Goal: Task Accomplishment & Management: Manage account settings

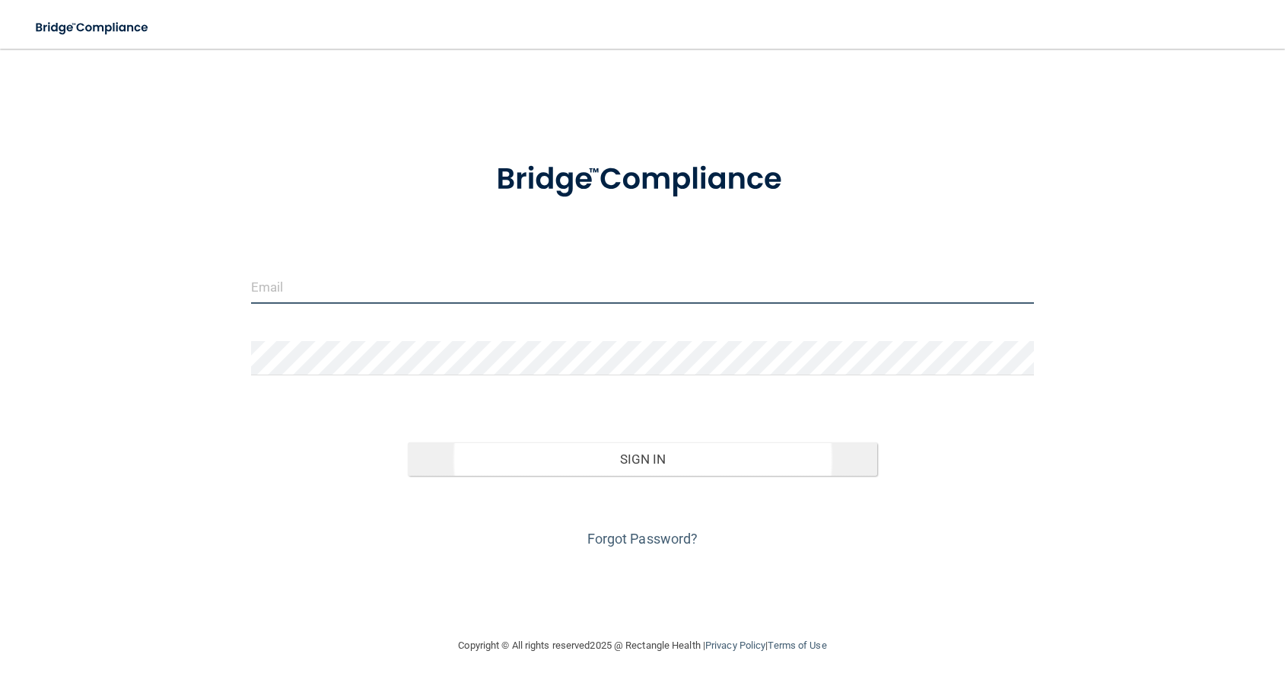
type input "[EMAIL_ADDRESS][DOMAIN_NAME]"
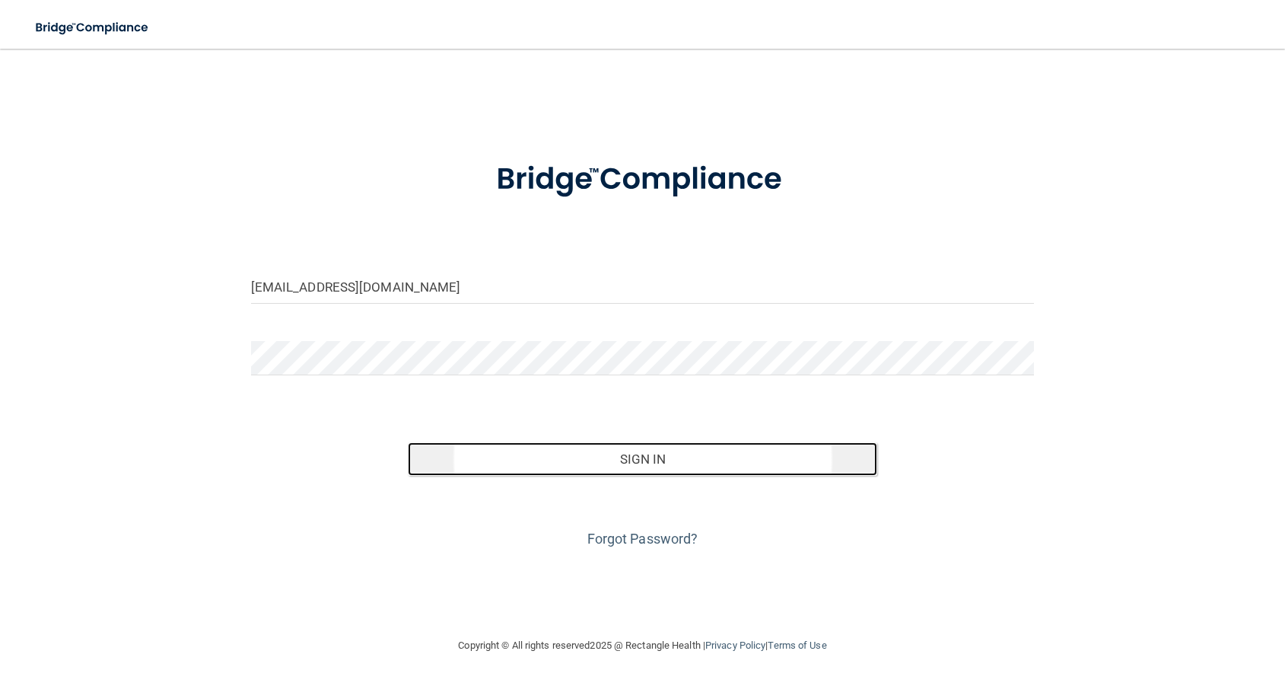
click at [651, 466] on button "Sign In" at bounding box center [643, 458] width 470 height 33
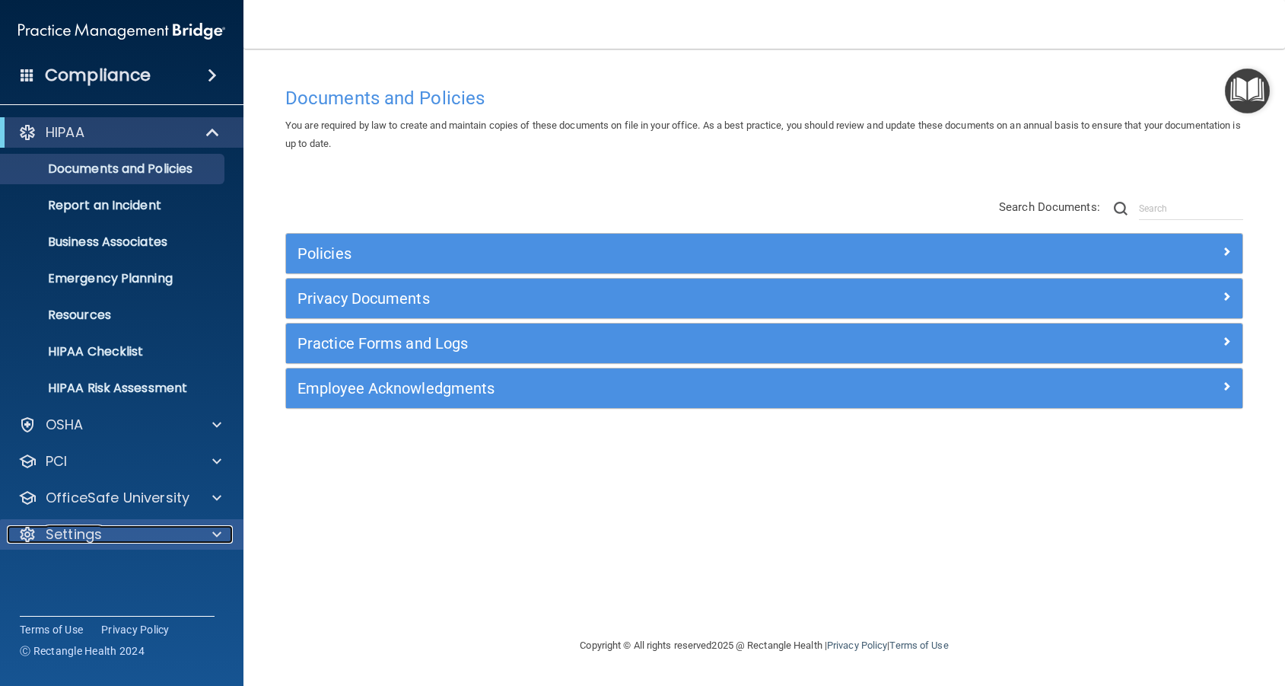
click at [218, 534] on span at bounding box center [216, 534] width 9 height 18
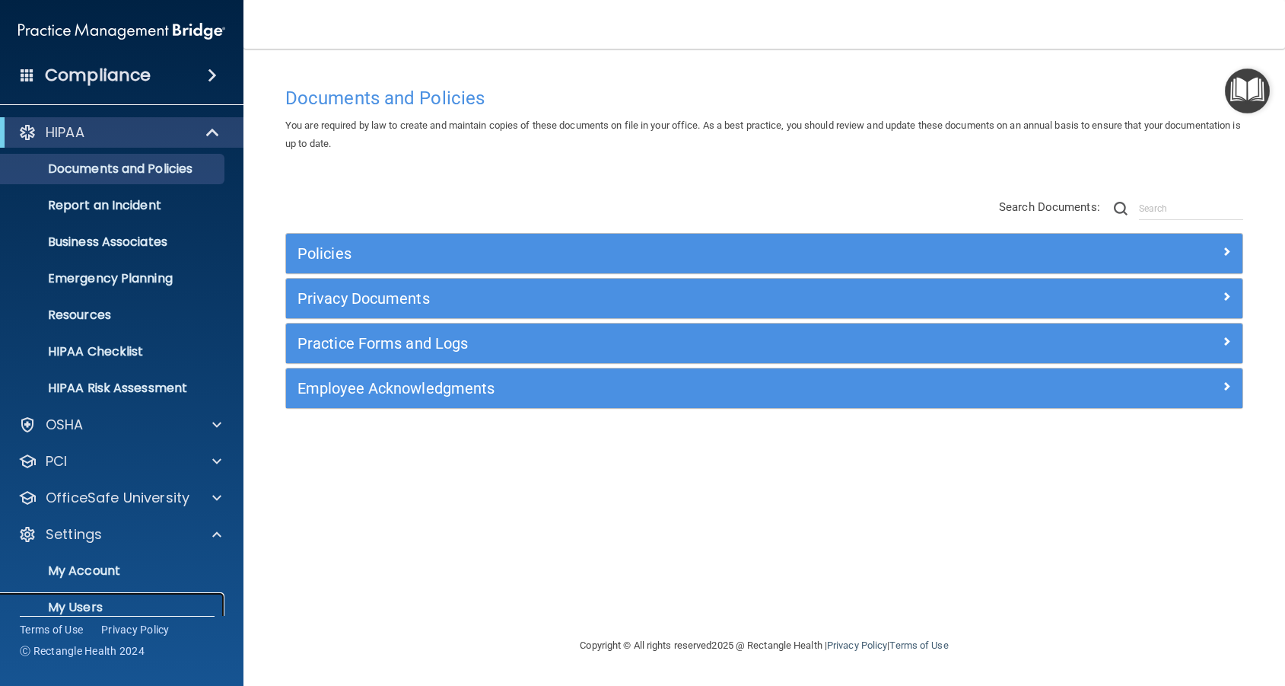
click at [91, 606] on p "My Users" at bounding box center [114, 607] width 208 height 15
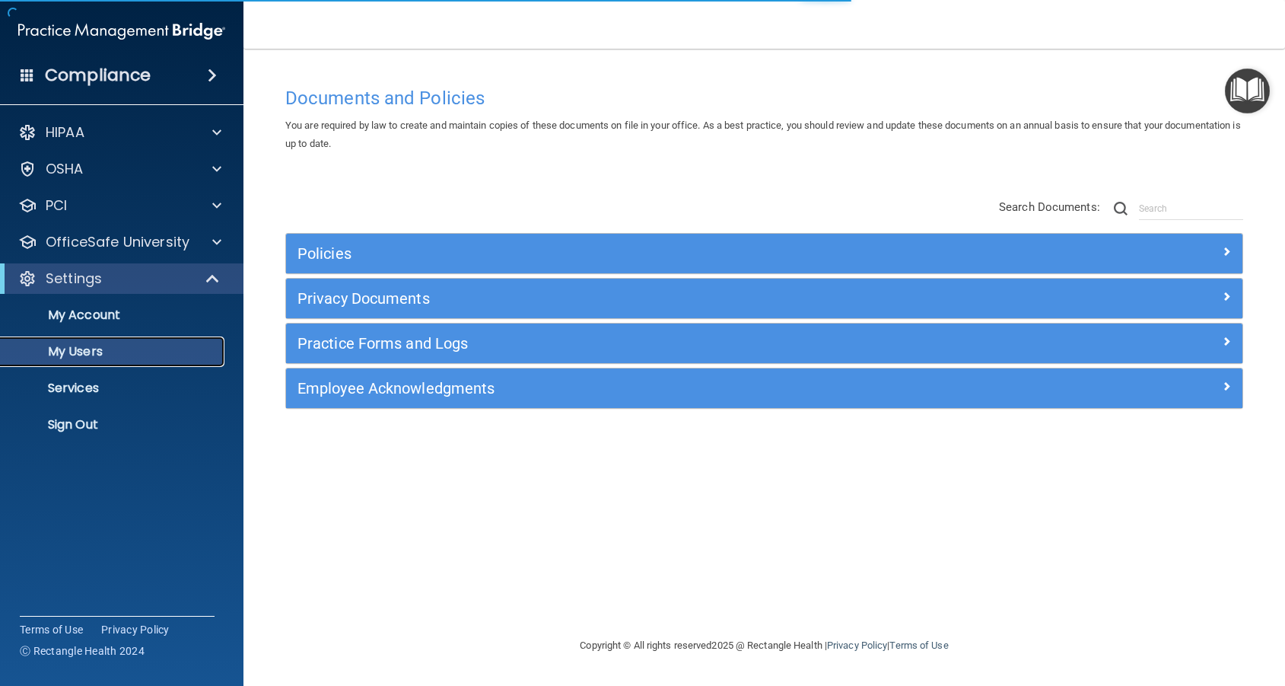
click at [84, 355] on p "My Users" at bounding box center [114, 351] width 208 height 15
select select "20"
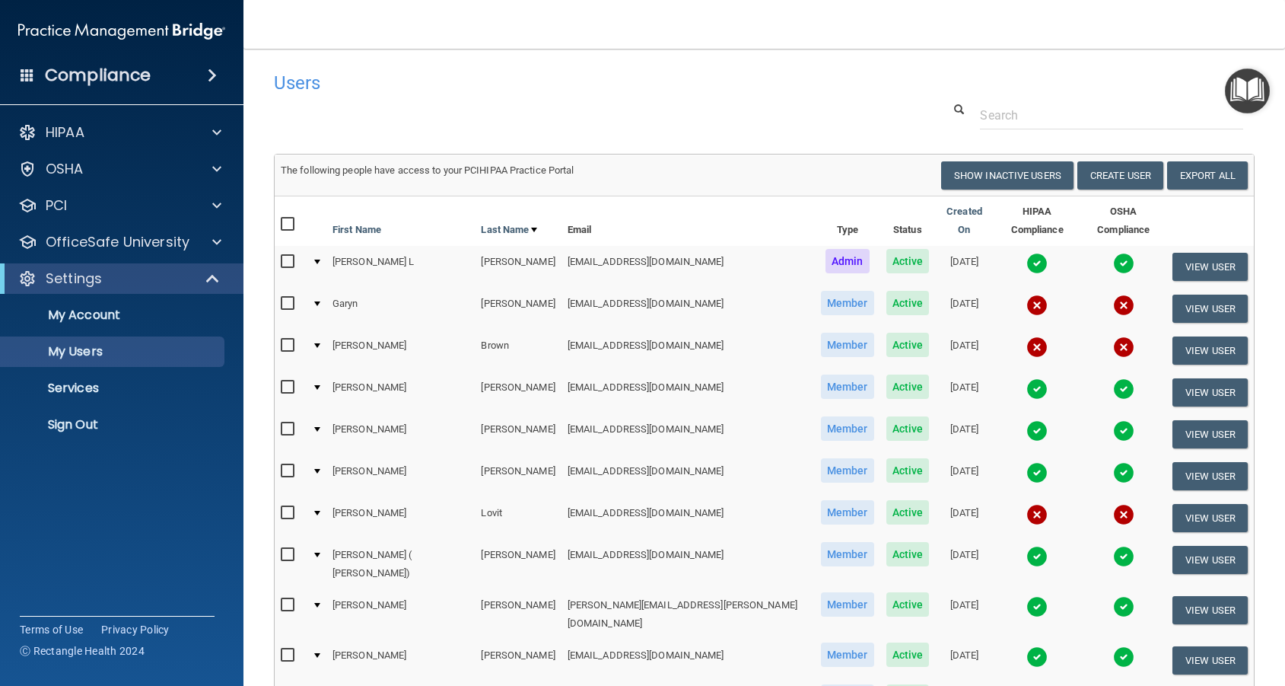
click at [291, 298] on input "checkbox" at bounding box center [290, 304] width 18 height 12
checkbox input "true"
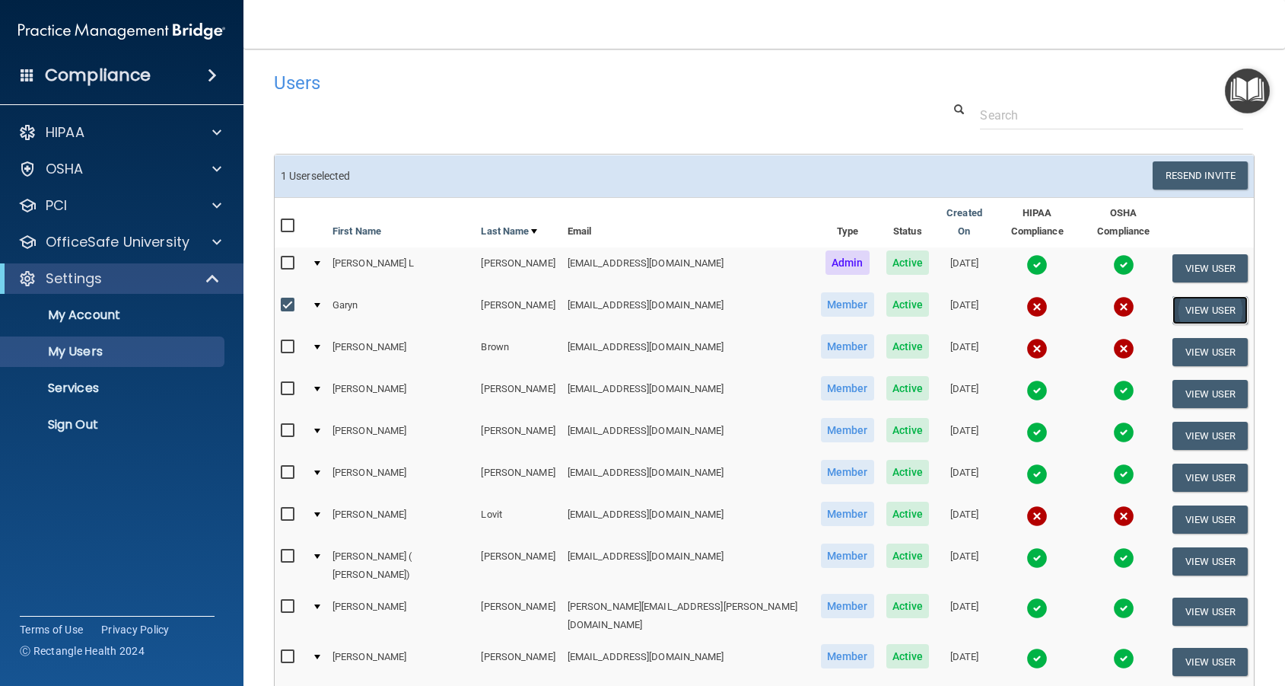
click at [1187, 298] on button "View User" at bounding box center [1210, 310] width 75 height 28
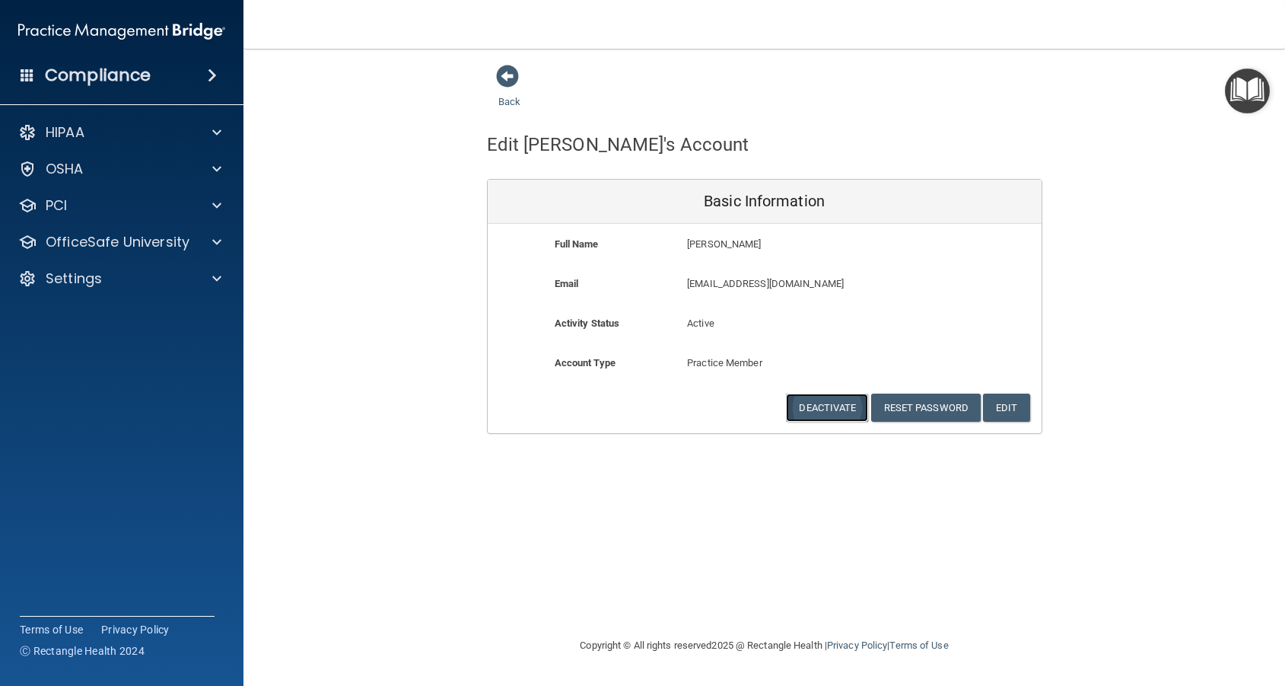
click at [826, 406] on button "Deactivate" at bounding box center [827, 407] width 82 height 28
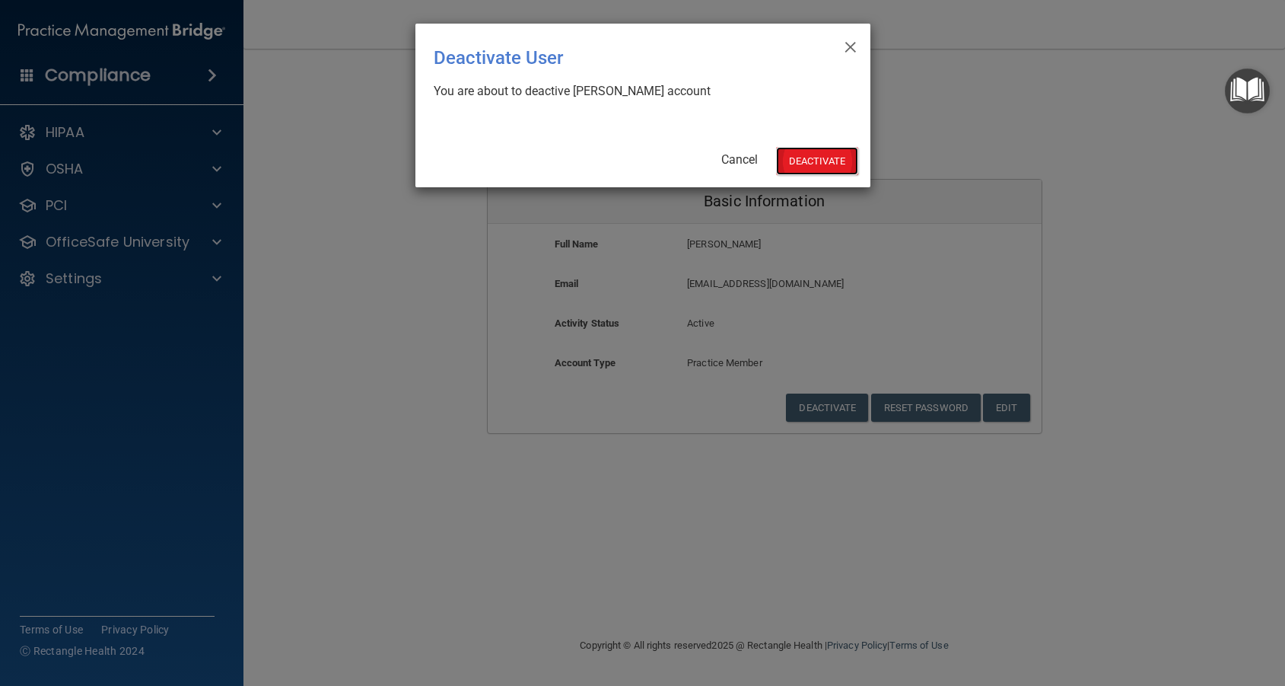
click at [813, 154] on button "Deactivate" at bounding box center [817, 161] width 82 height 28
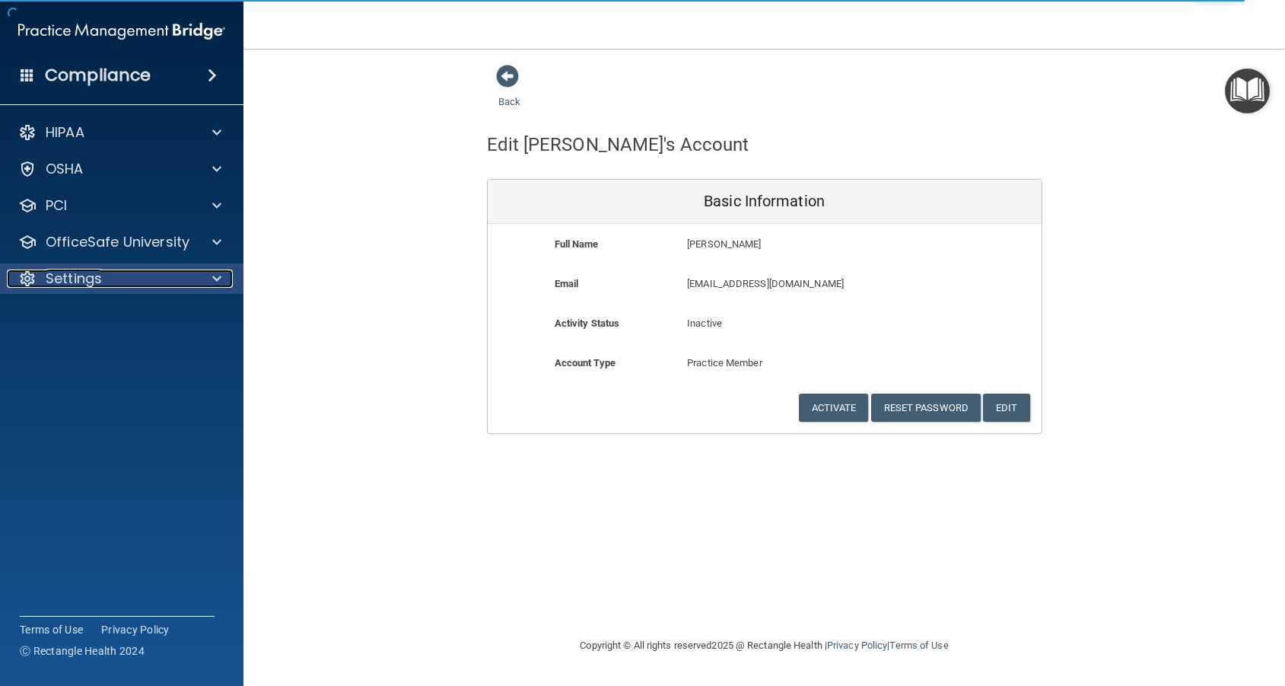
click at [62, 276] on p "Settings" at bounding box center [74, 278] width 56 height 18
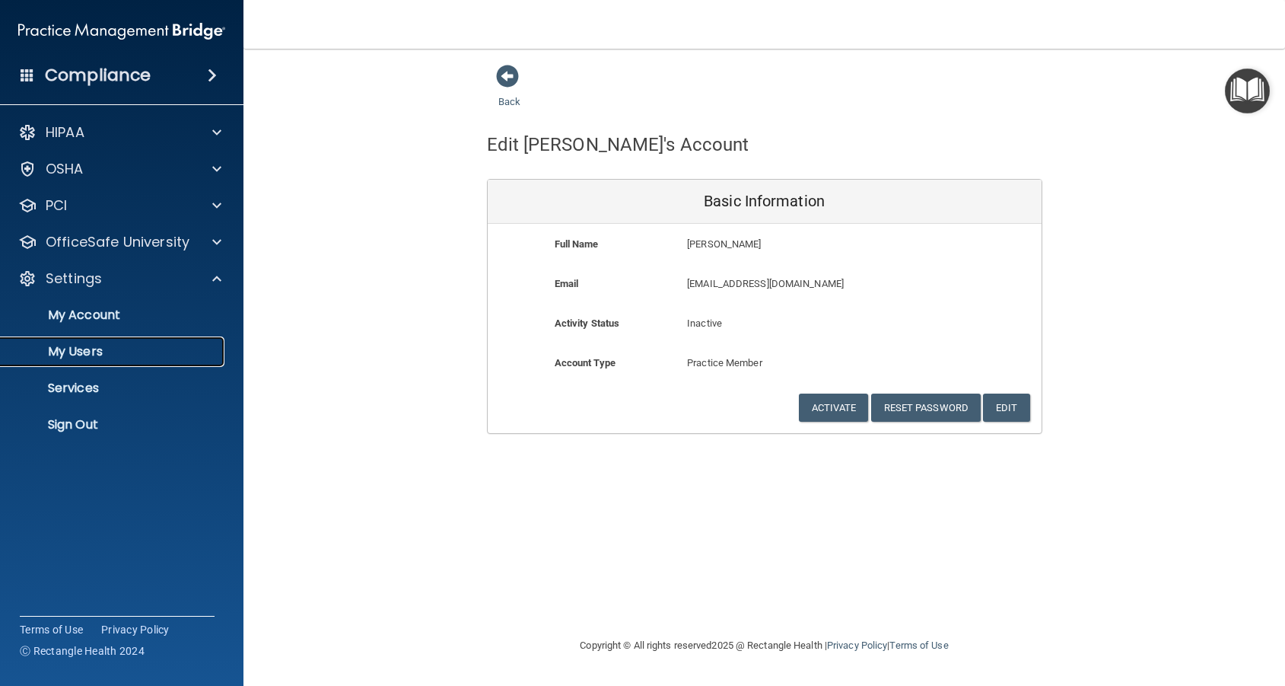
click at [83, 351] on p "My Users" at bounding box center [114, 351] width 208 height 15
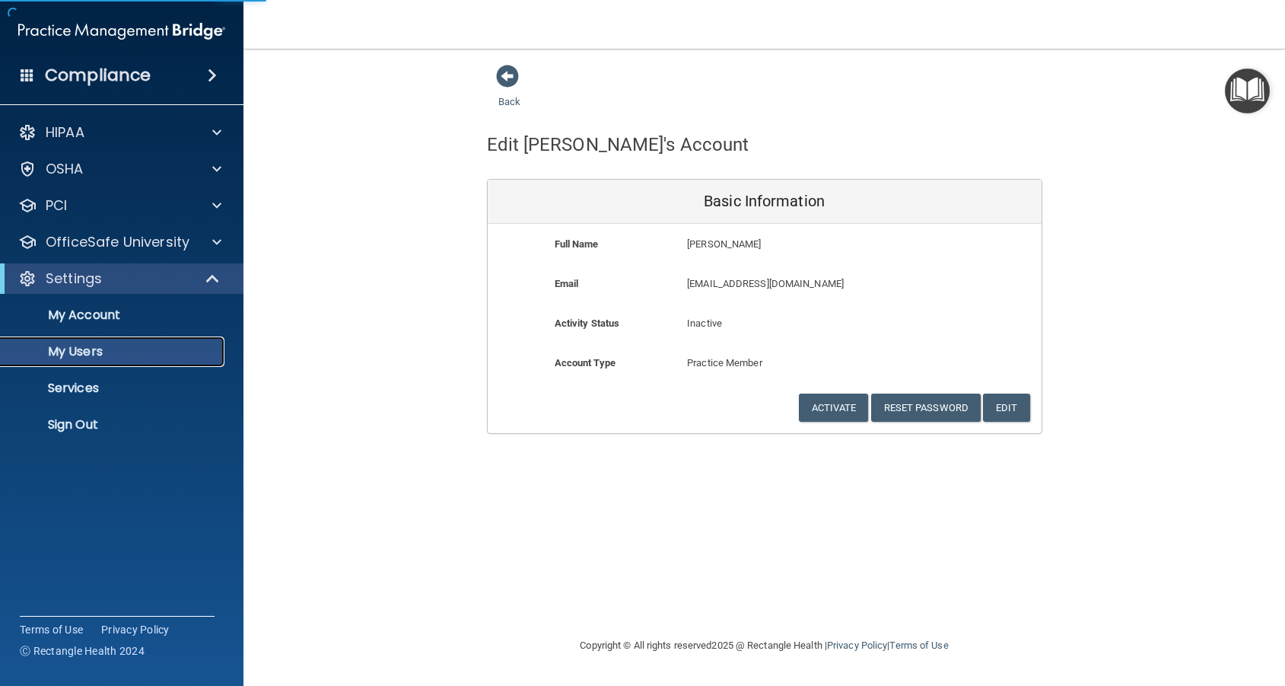
click at [83, 351] on p "My Users" at bounding box center [114, 351] width 208 height 15
select select "20"
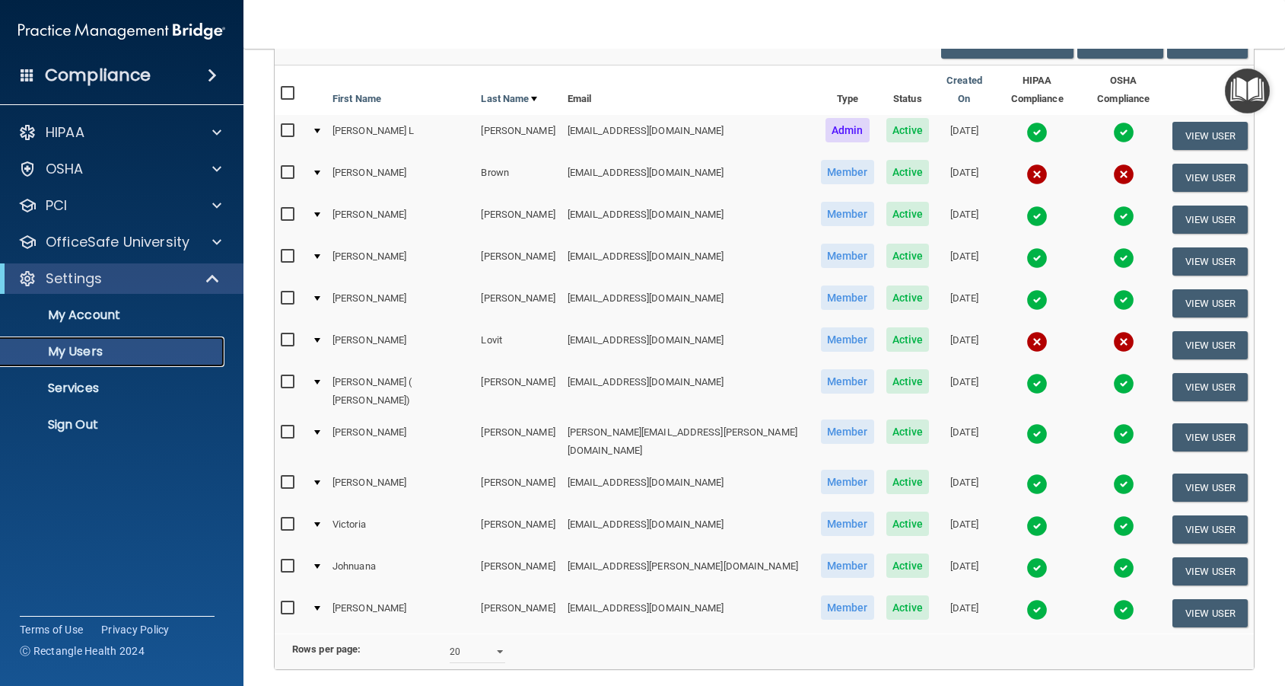
scroll to position [81, 0]
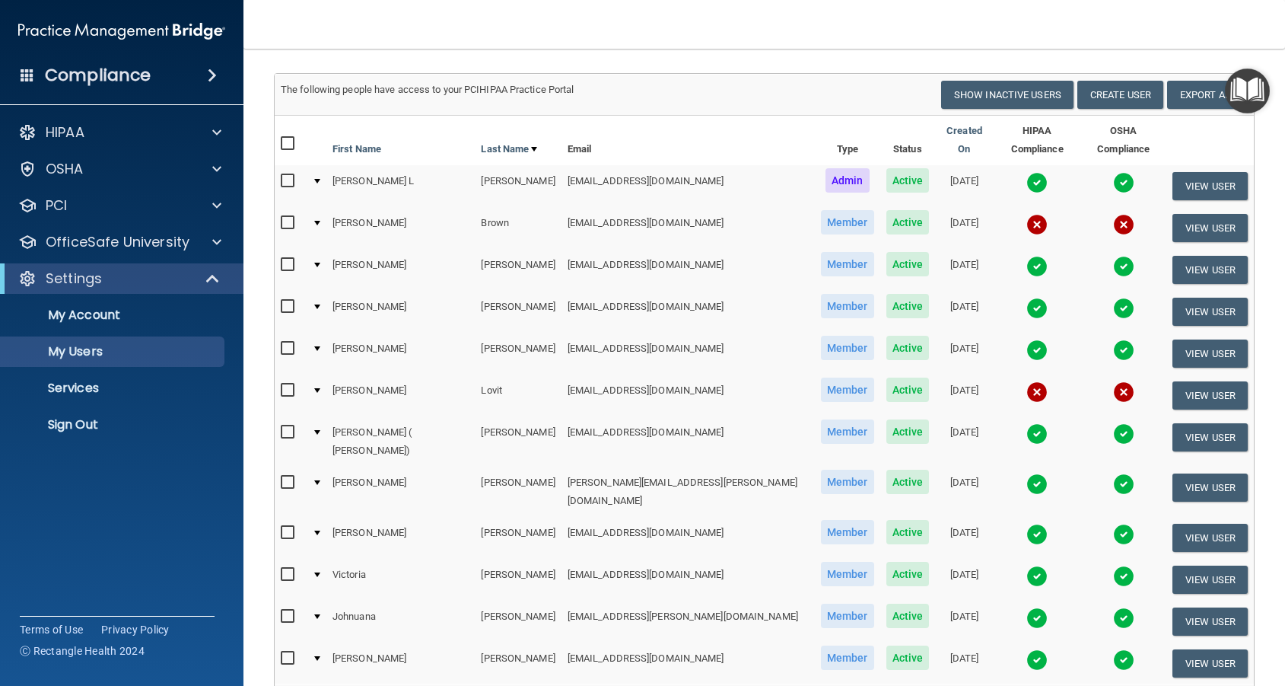
click at [288, 217] on input "checkbox" at bounding box center [290, 223] width 18 height 12
checkbox input "true"
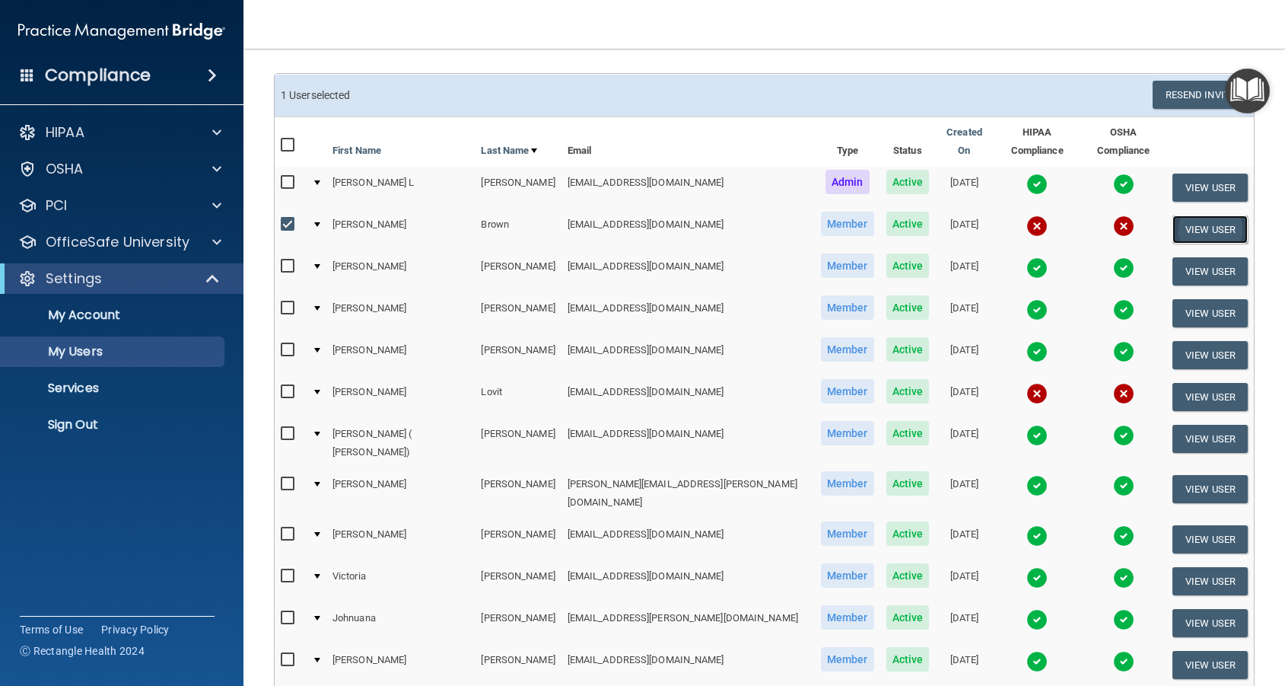
click at [1198, 215] on button "View User" at bounding box center [1210, 229] width 75 height 28
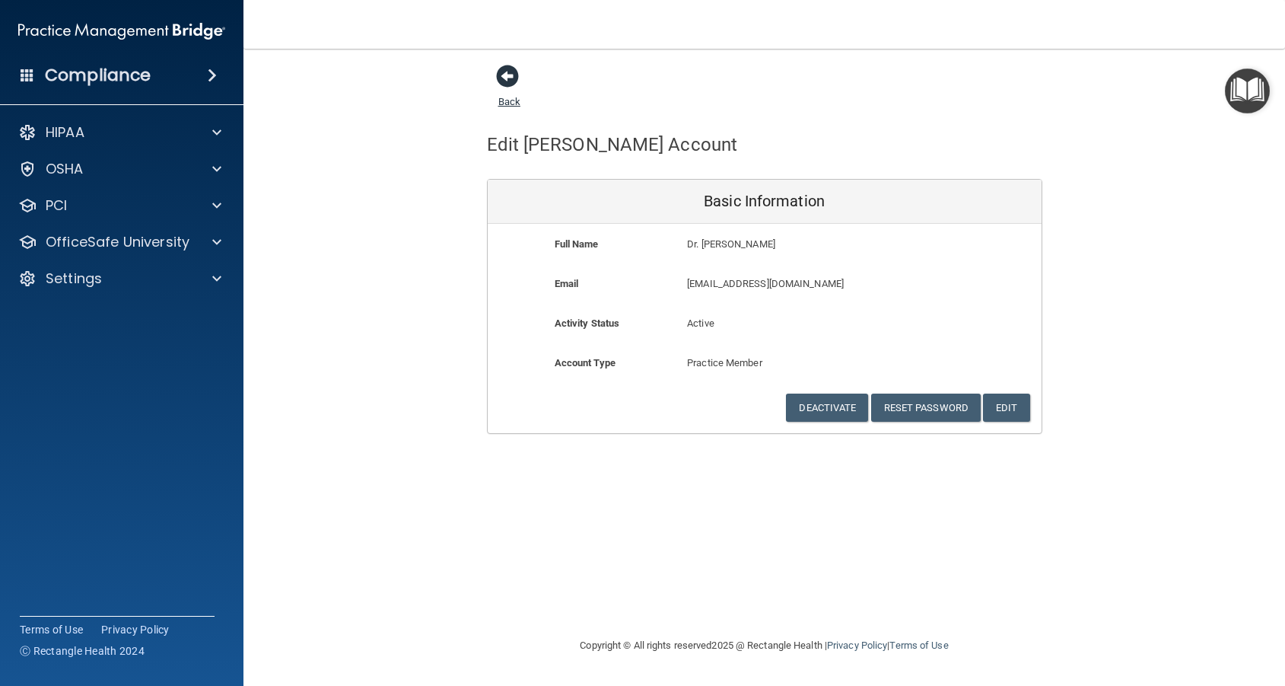
click at [509, 74] on span at bounding box center [507, 76] width 23 height 23
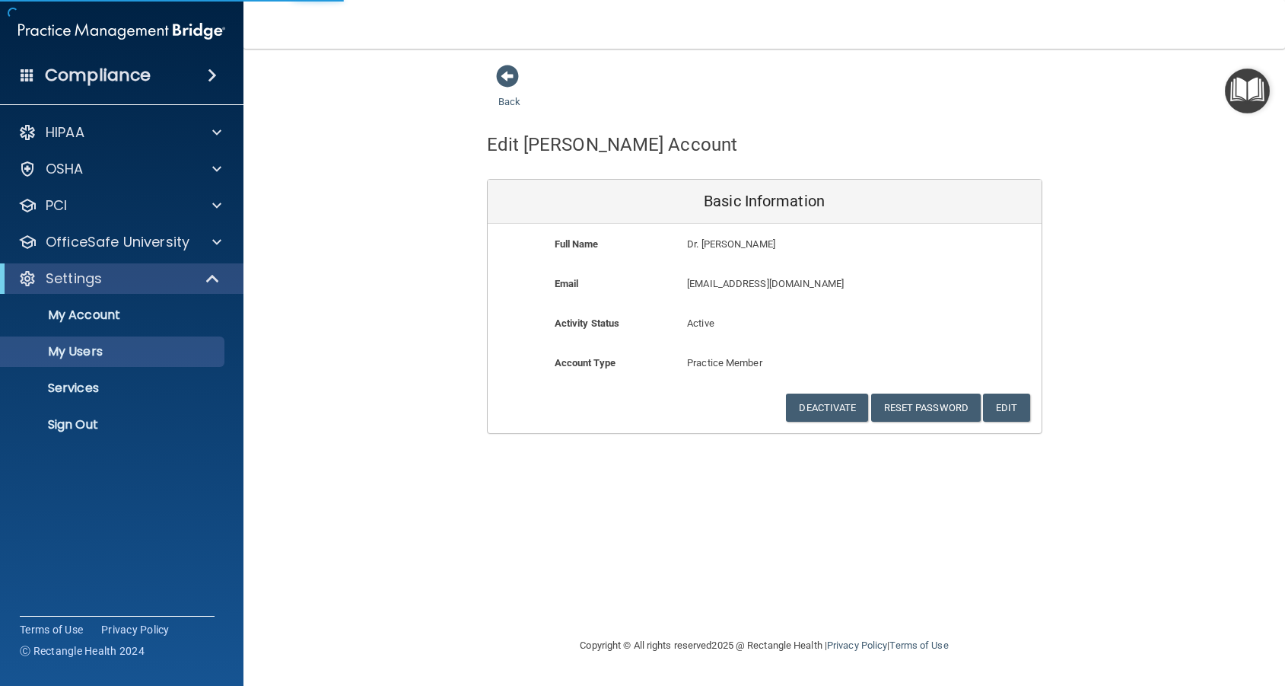
select select "20"
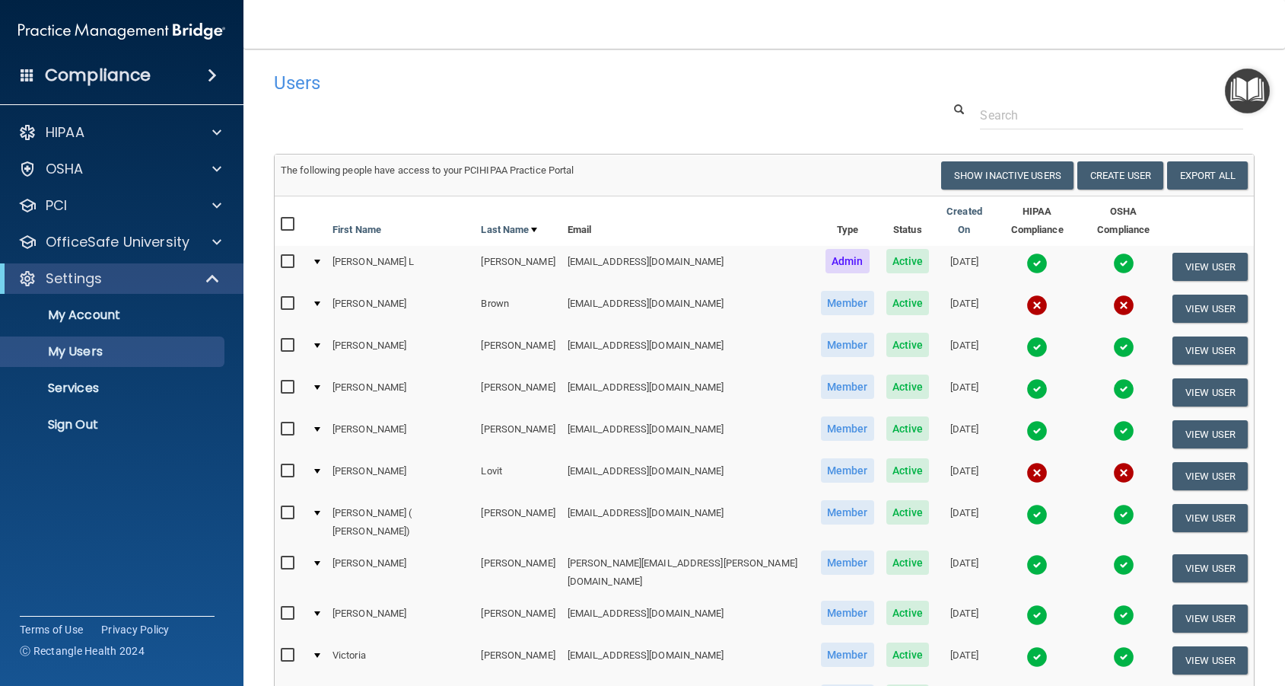
click at [288, 298] on input "checkbox" at bounding box center [290, 304] width 18 height 12
checkbox input "true"
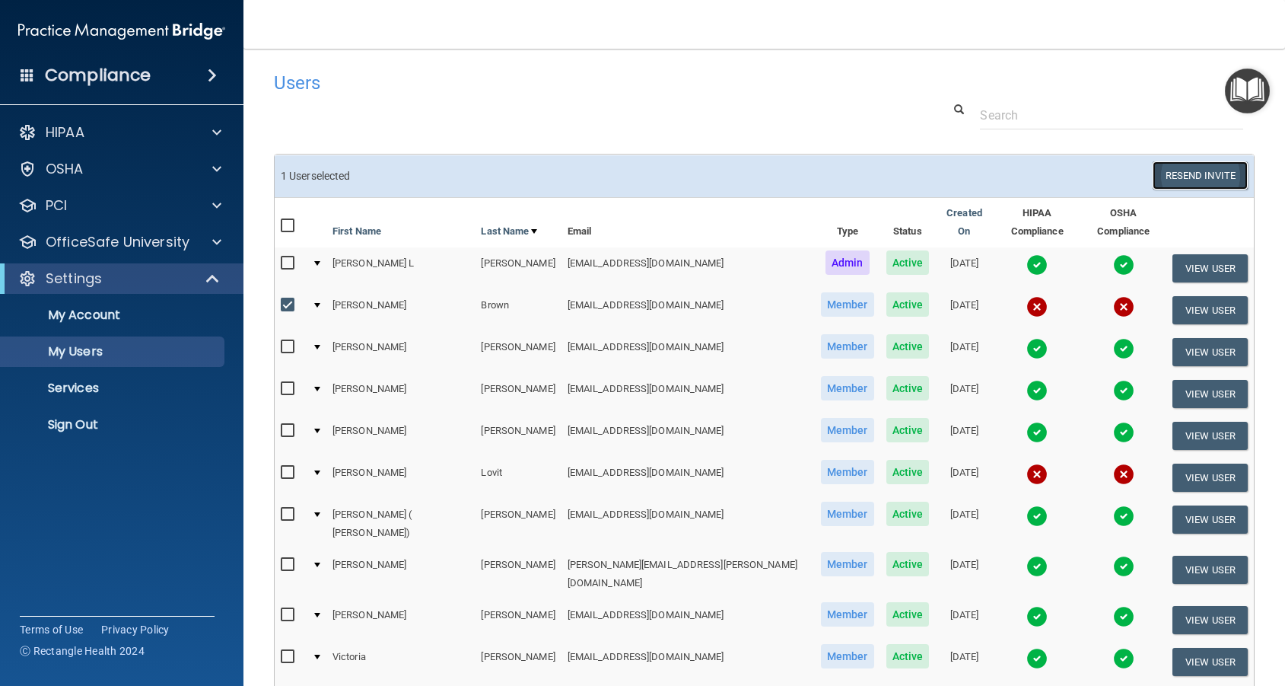
click at [1217, 164] on button "Resend Invite" at bounding box center [1200, 175] width 95 height 28
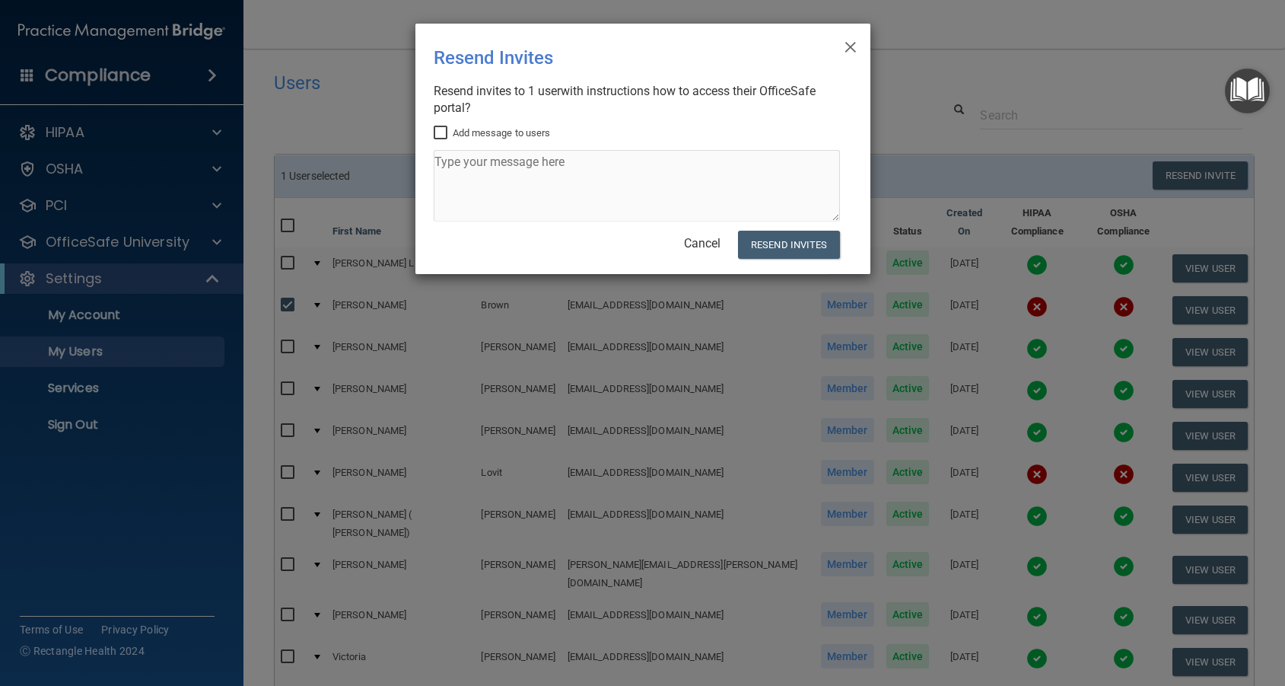
click at [444, 129] on input "Add message to users" at bounding box center [443, 133] width 18 height 12
checkbox input "true"
click at [482, 167] on textarea at bounding box center [637, 186] width 406 height 72
type textarea "y"
type textarea "Its time to update your OSHA and HIPPA"
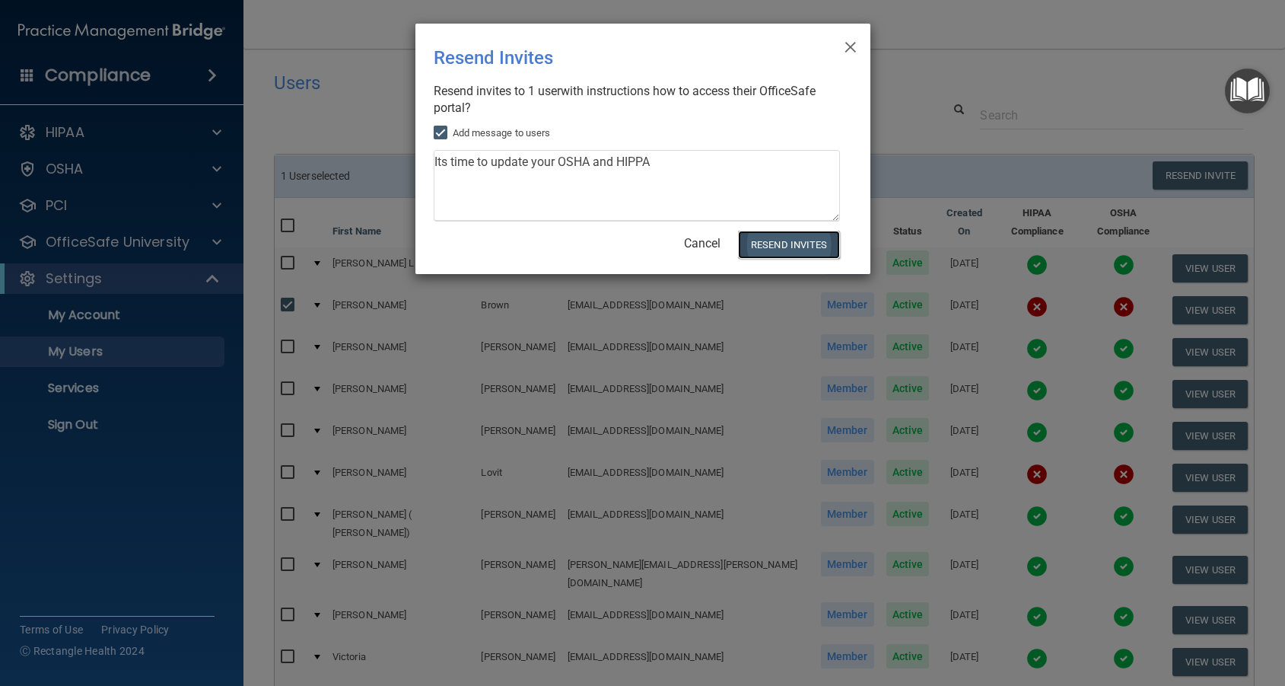
click at [800, 250] on button "Resend Invites" at bounding box center [788, 245] width 101 height 28
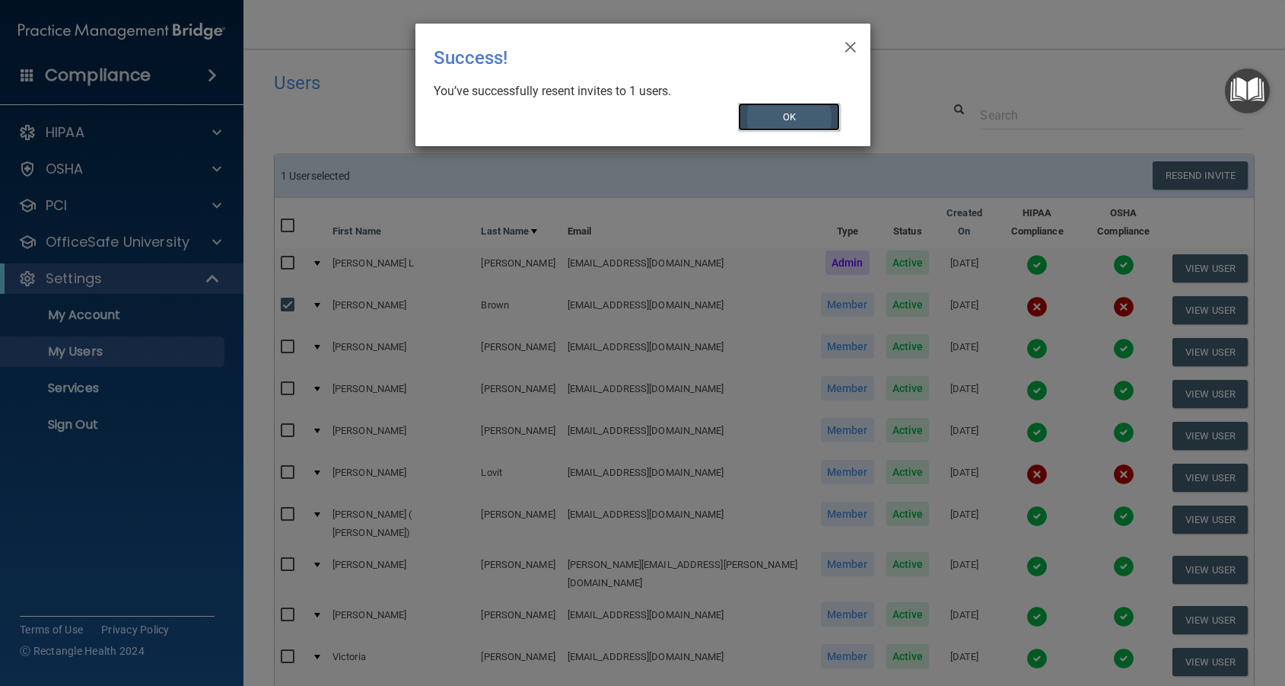
click at [781, 121] on button "OK" at bounding box center [789, 117] width 102 height 28
